Goal: Entertainment & Leisure: Consume media (video, audio)

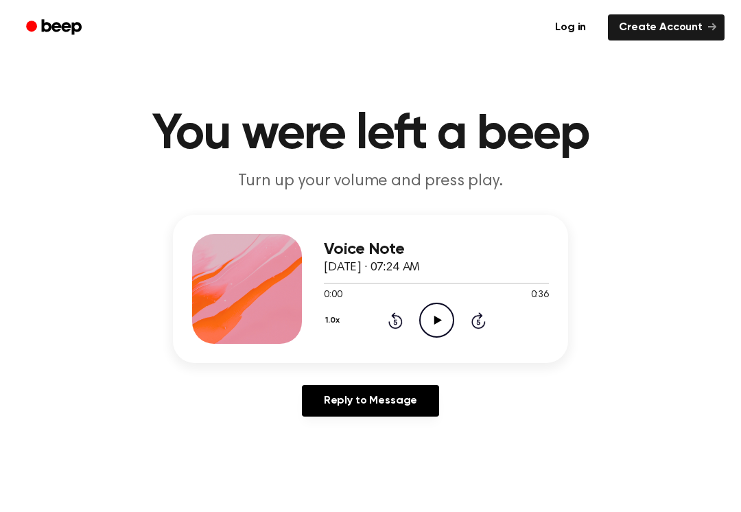
click at [434, 323] on icon at bounding box center [438, 320] width 8 height 9
click at [443, 316] on icon "Pause Audio" at bounding box center [436, 320] width 35 height 35
click at [398, 319] on icon "Rewind 5 seconds" at bounding box center [395, 321] width 15 height 18
click at [439, 322] on icon "Play Audio" at bounding box center [436, 320] width 35 height 35
click at [438, 318] on icon at bounding box center [437, 320] width 6 height 9
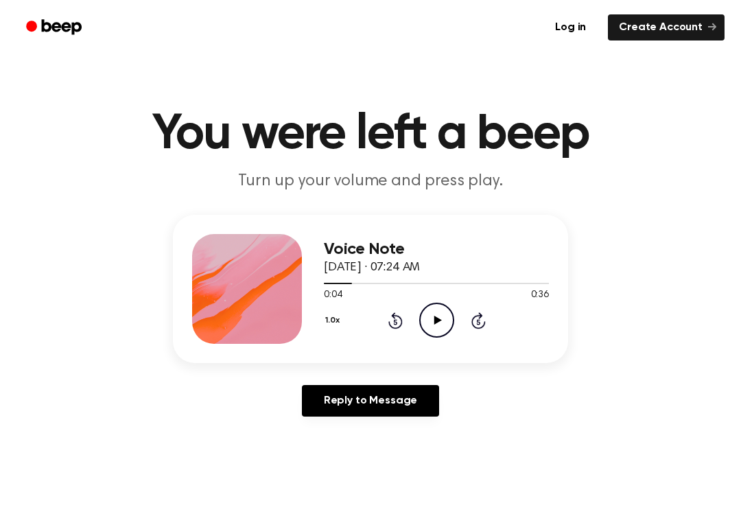
click at [438, 318] on icon at bounding box center [438, 320] width 8 height 9
click at [484, 312] on icon "Skip 5 seconds" at bounding box center [478, 321] width 15 height 18
click at [393, 319] on icon "Rewind 5 seconds" at bounding box center [395, 321] width 15 height 18
click at [391, 313] on icon "Rewind 5 seconds" at bounding box center [395, 321] width 15 height 18
click at [438, 330] on icon "Pause Audio" at bounding box center [436, 320] width 35 height 35
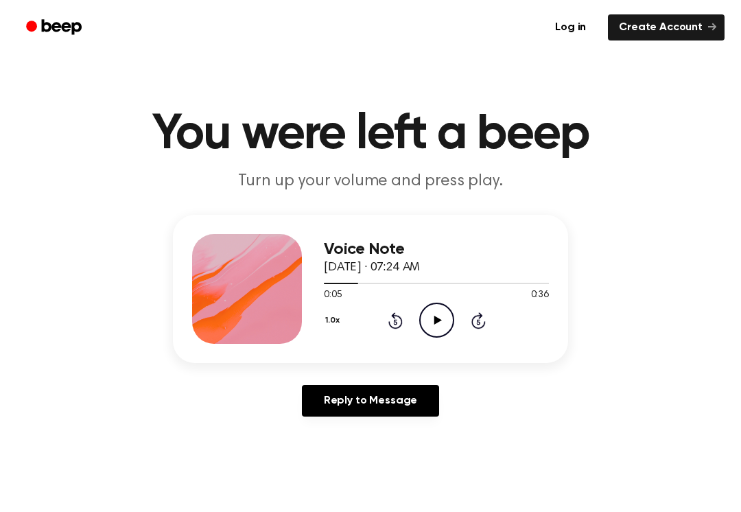
click at [400, 321] on icon "Rewind 5 seconds" at bounding box center [395, 321] width 15 height 18
click at [399, 321] on icon "Rewind 5 seconds" at bounding box center [395, 321] width 15 height 18
click at [454, 325] on div "1.0x Rewind 5 seconds Play Audio Skip 5 seconds" at bounding box center [436, 320] width 225 height 35
click at [454, 324] on icon "Play Audio" at bounding box center [436, 320] width 35 height 35
click at [425, 314] on icon "Pause Audio" at bounding box center [436, 320] width 35 height 35
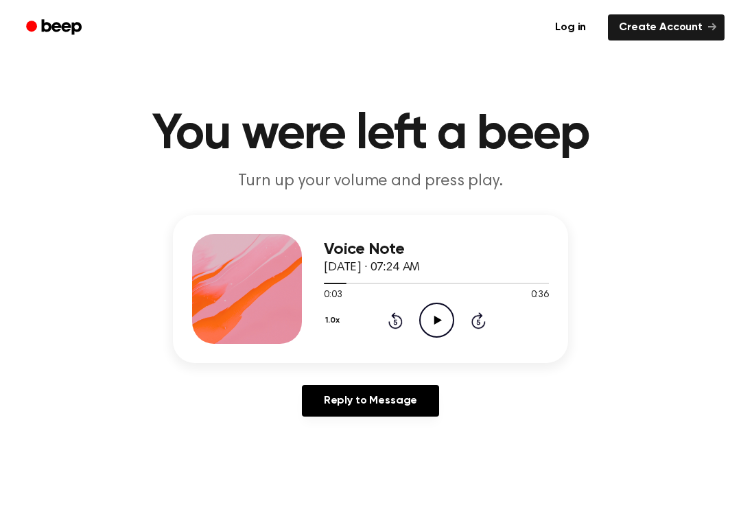
click at [440, 310] on icon "Play Audio" at bounding box center [436, 320] width 35 height 35
click at [439, 315] on icon "Pause Audio" at bounding box center [436, 320] width 35 height 35
click at [441, 323] on icon "Play Audio" at bounding box center [436, 320] width 35 height 35
click at [443, 323] on icon "Pause Audio" at bounding box center [436, 320] width 35 height 35
click at [433, 310] on icon "Play Audio" at bounding box center [436, 320] width 35 height 35
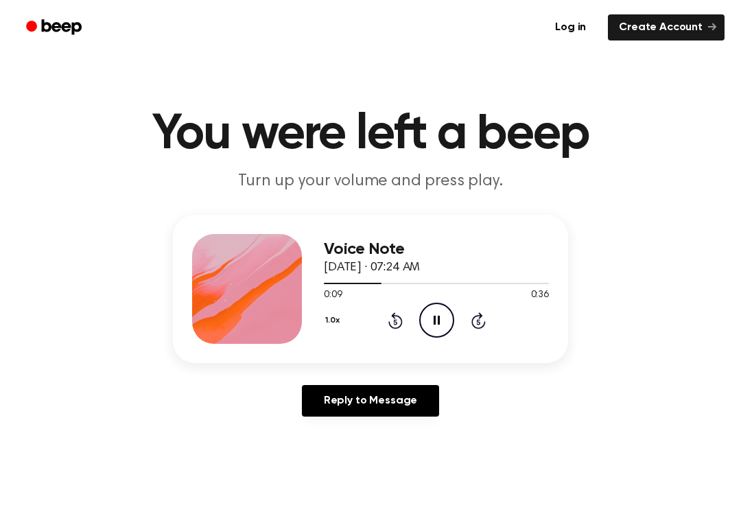
click at [428, 315] on icon "Pause Audio" at bounding box center [436, 320] width 35 height 35
click at [447, 313] on icon "Play Audio" at bounding box center [436, 320] width 35 height 35
click at [417, 316] on div "1.0x Rewind 5 seconds Pause Audio Skip 5 seconds" at bounding box center [436, 320] width 225 height 35
click at [440, 327] on icon "Pause Audio" at bounding box center [436, 320] width 35 height 35
